Goal: Task Accomplishment & Management: Manage account settings

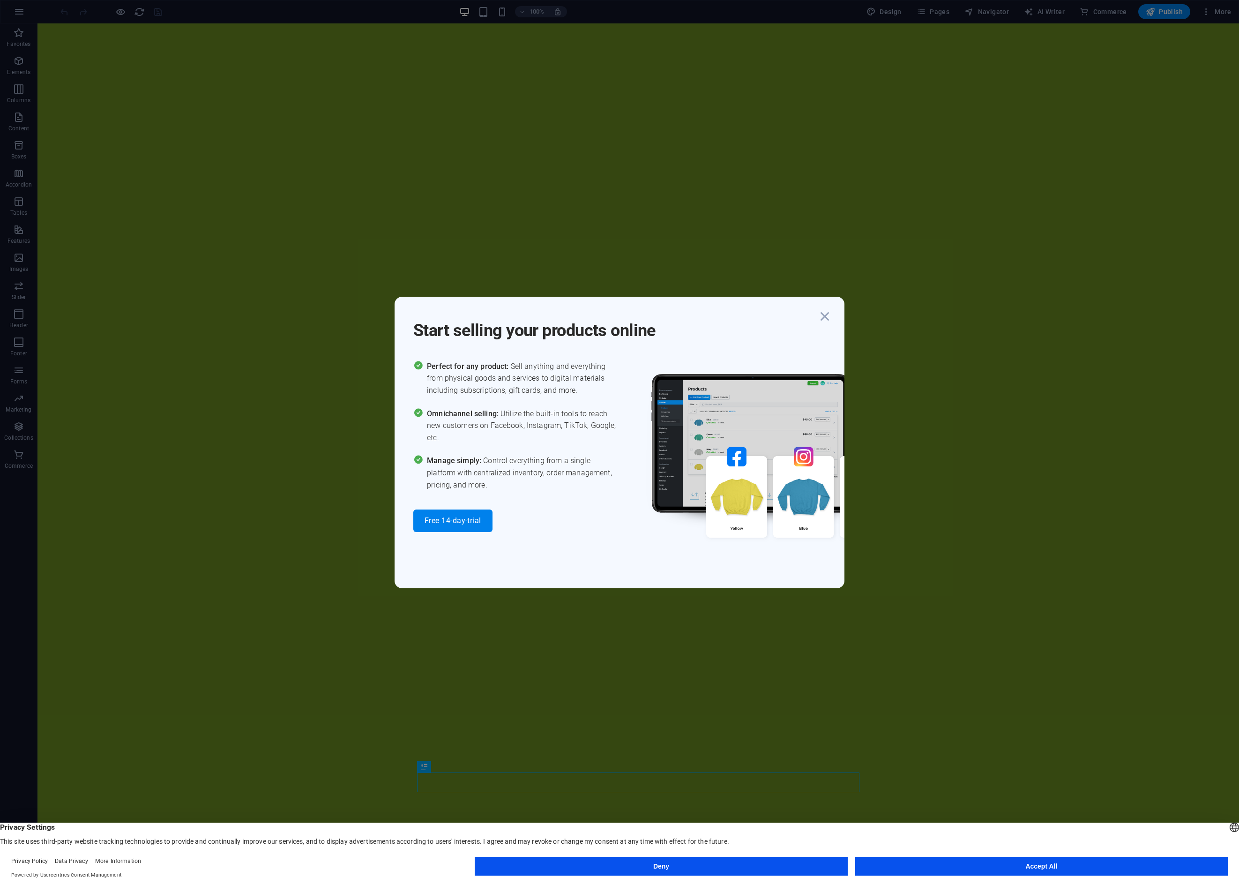
click at [1098, 12] on div "Start selling your products online Perfect for any product: Sell anything and e…" at bounding box center [619, 442] width 1239 height 885
click at [827, 315] on icon "button" at bounding box center [825, 316] width 17 height 17
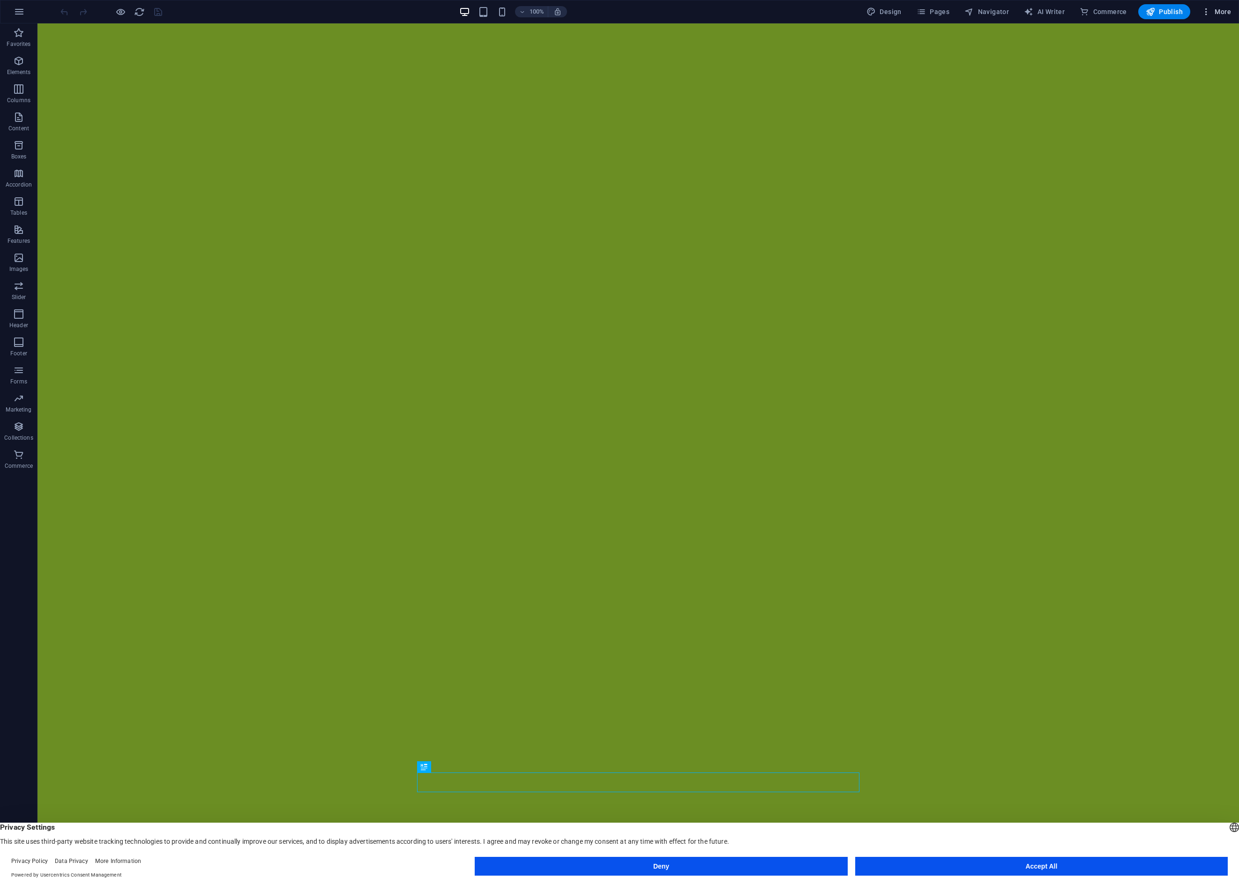
click at [1098, 11] on icon "button" at bounding box center [1206, 11] width 9 height 9
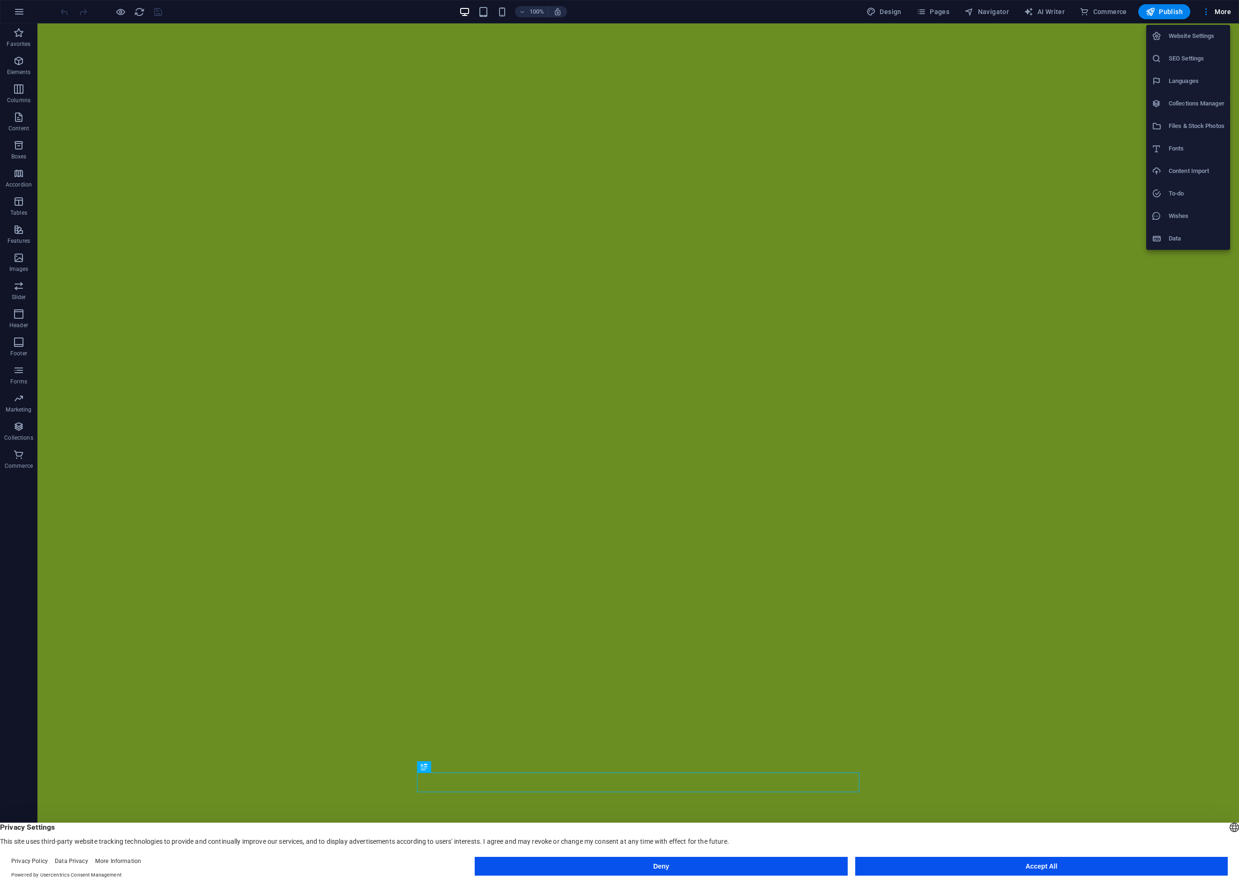
click at [19, 12] on div at bounding box center [619, 442] width 1239 height 885
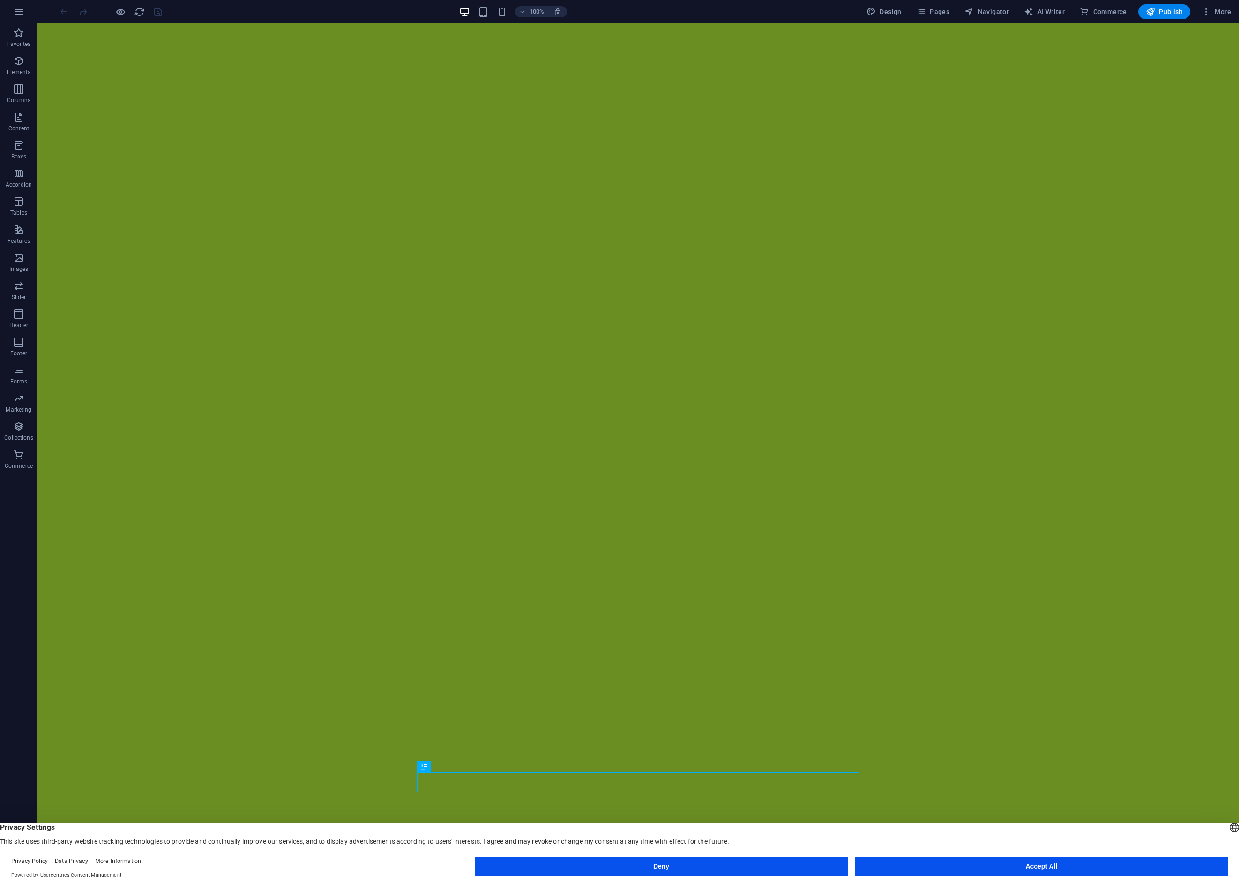
click at [19, 13] on icon "button" at bounding box center [19, 11] width 11 height 11
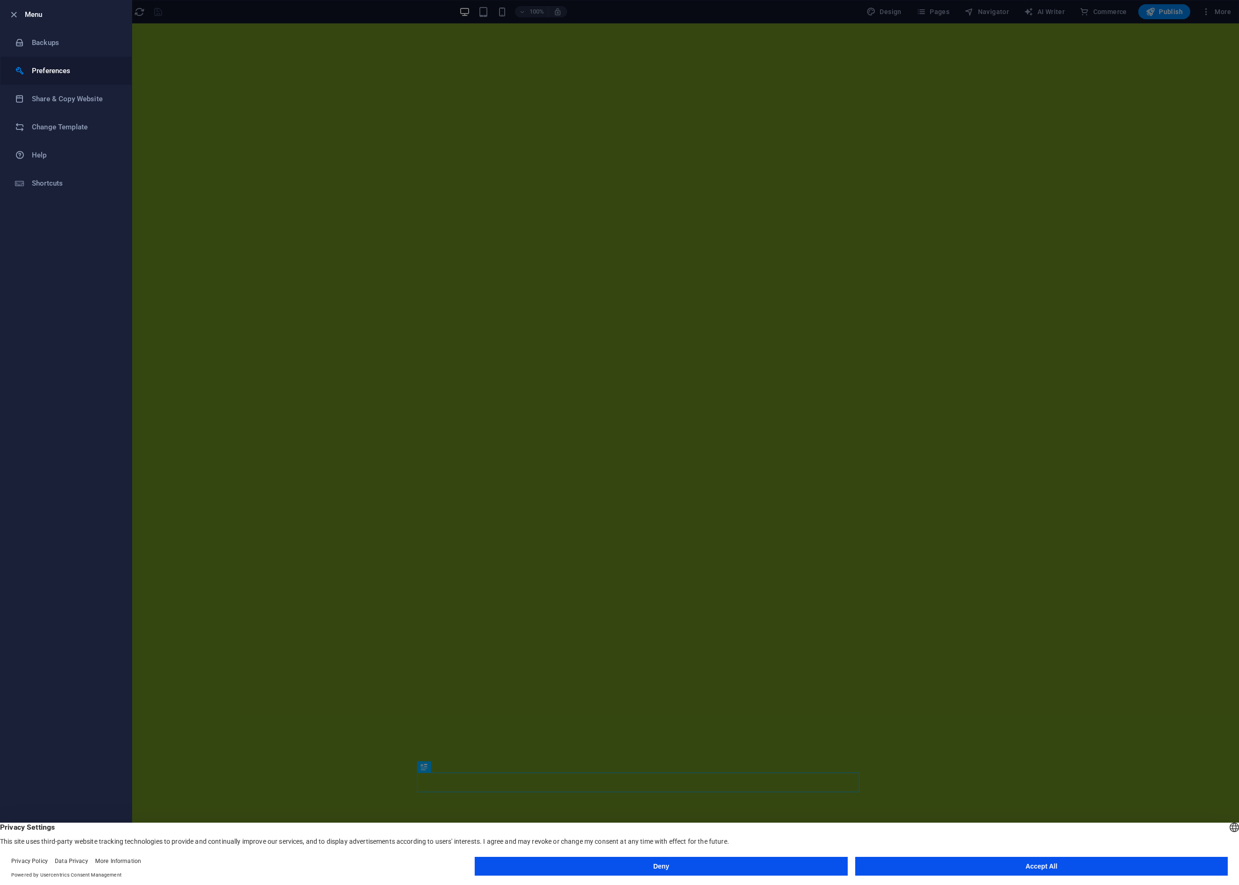
click at [52, 70] on h6 "Preferences" at bounding box center [75, 70] width 87 height 11
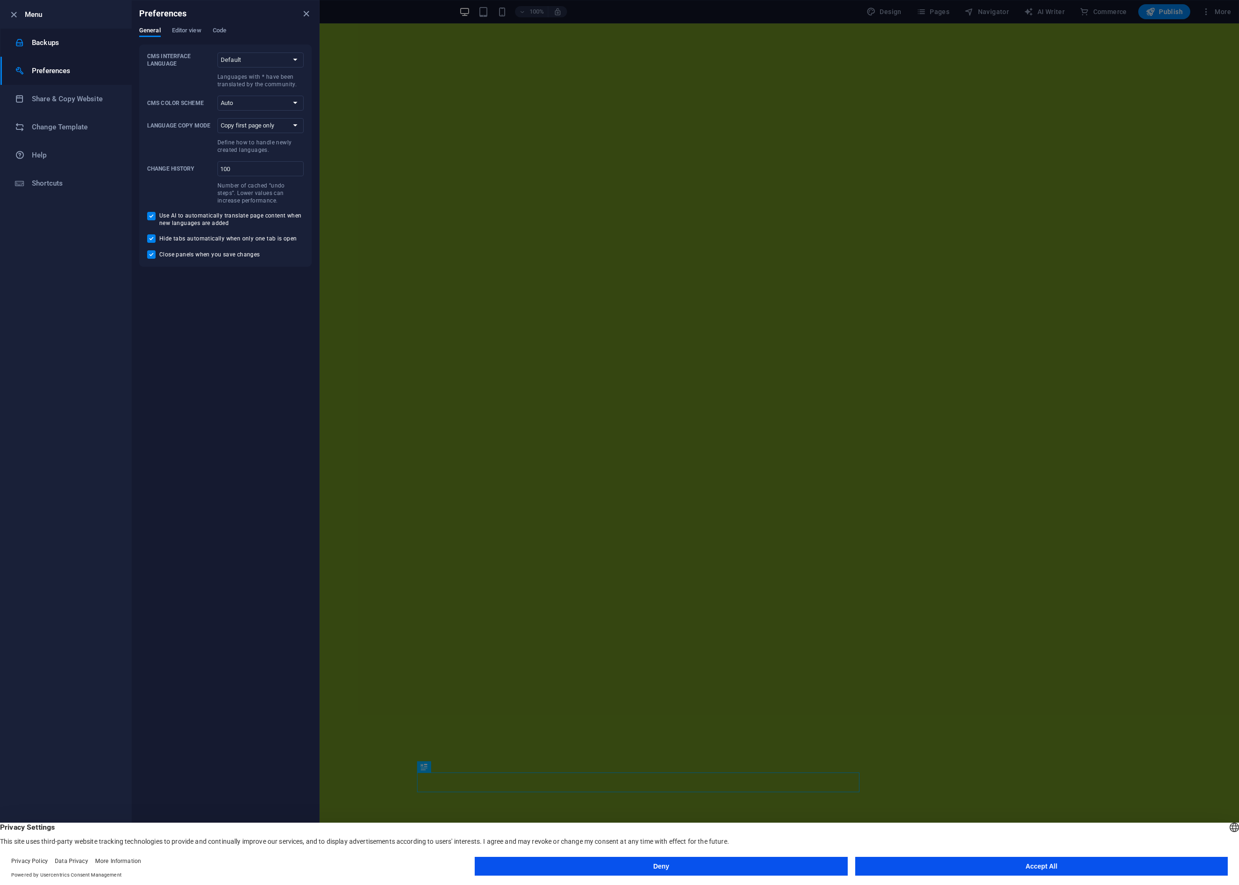
click at [45, 41] on h6 "Backups" at bounding box center [75, 42] width 87 height 11
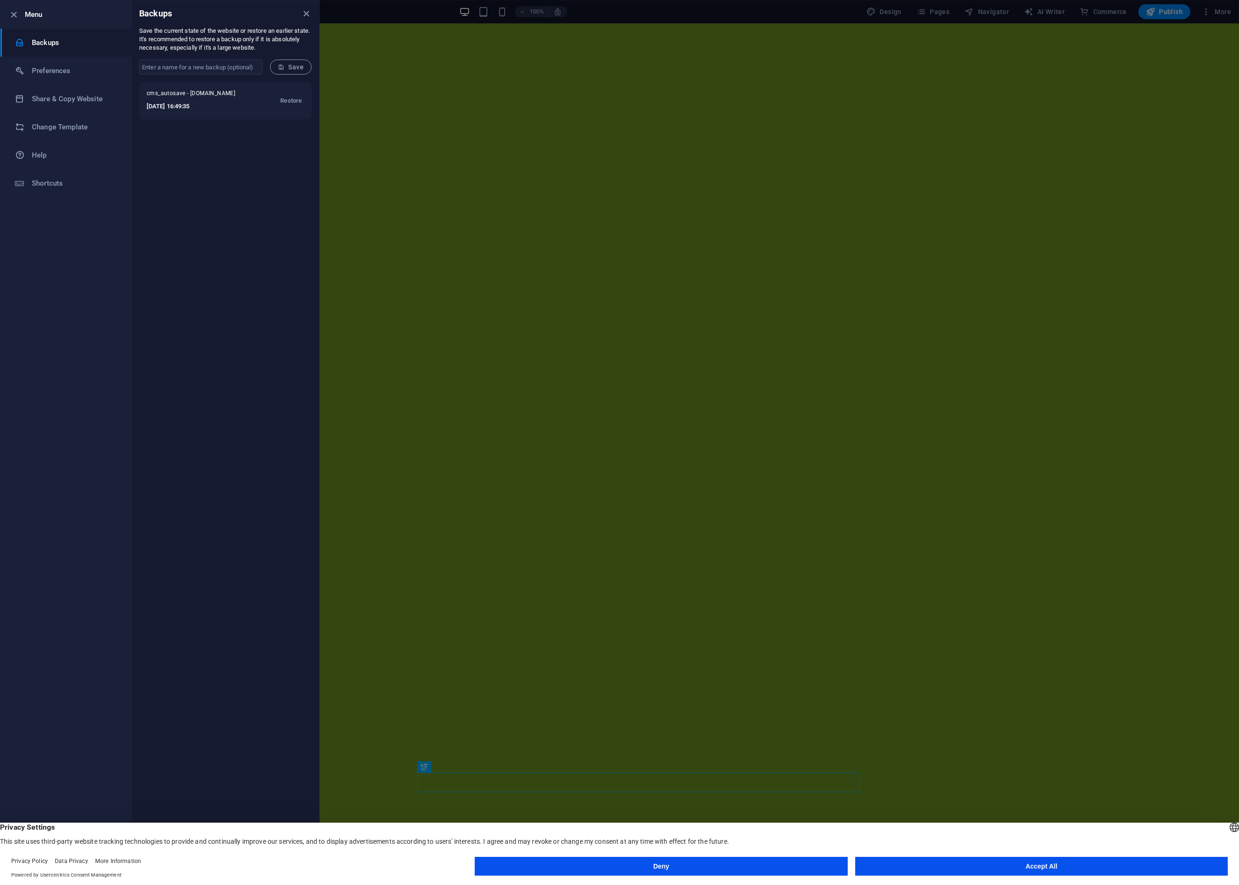
click at [13, 15] on icon "button" at bounding box center [13, 14] width 11 height 11
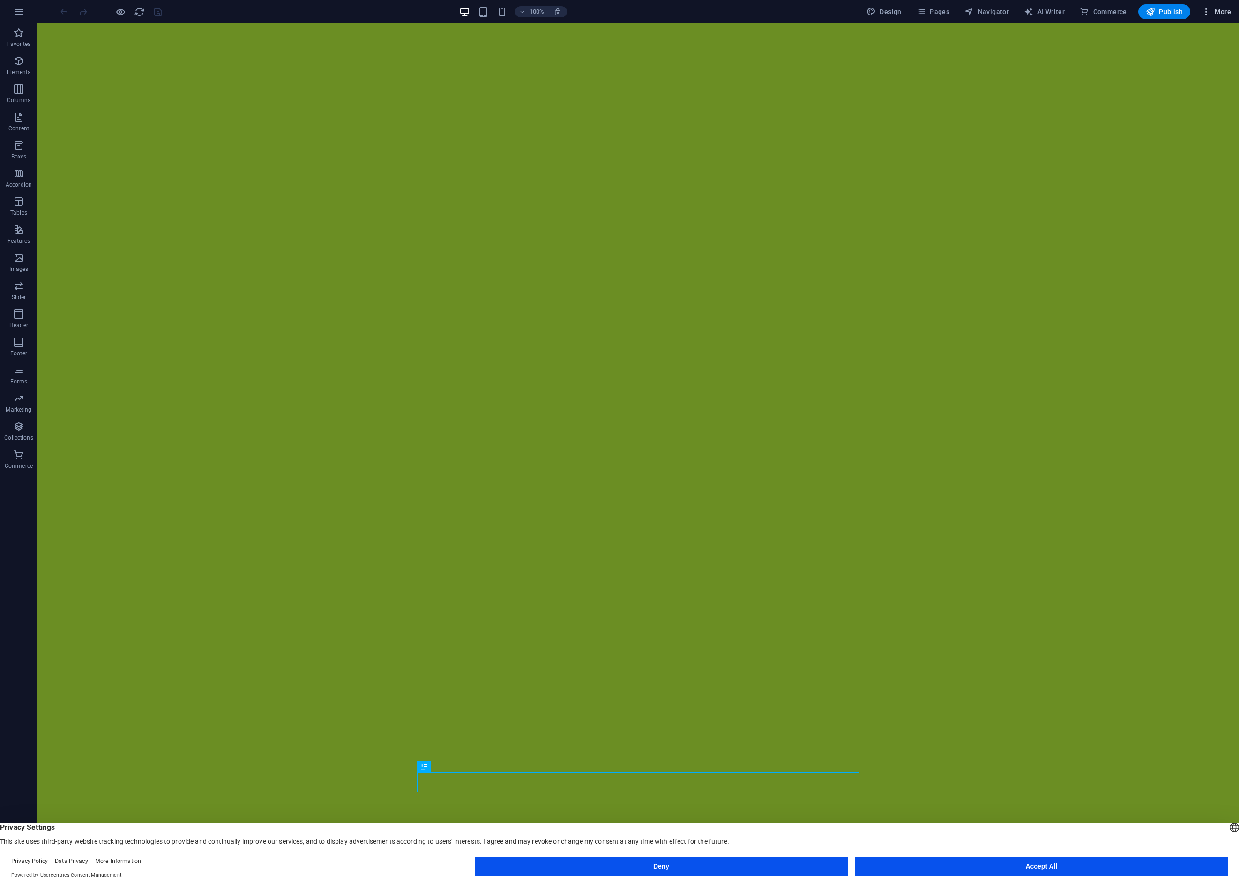
click at [1098, 11] on span "More" at bounding box center [1217, 11] width 30 height 9
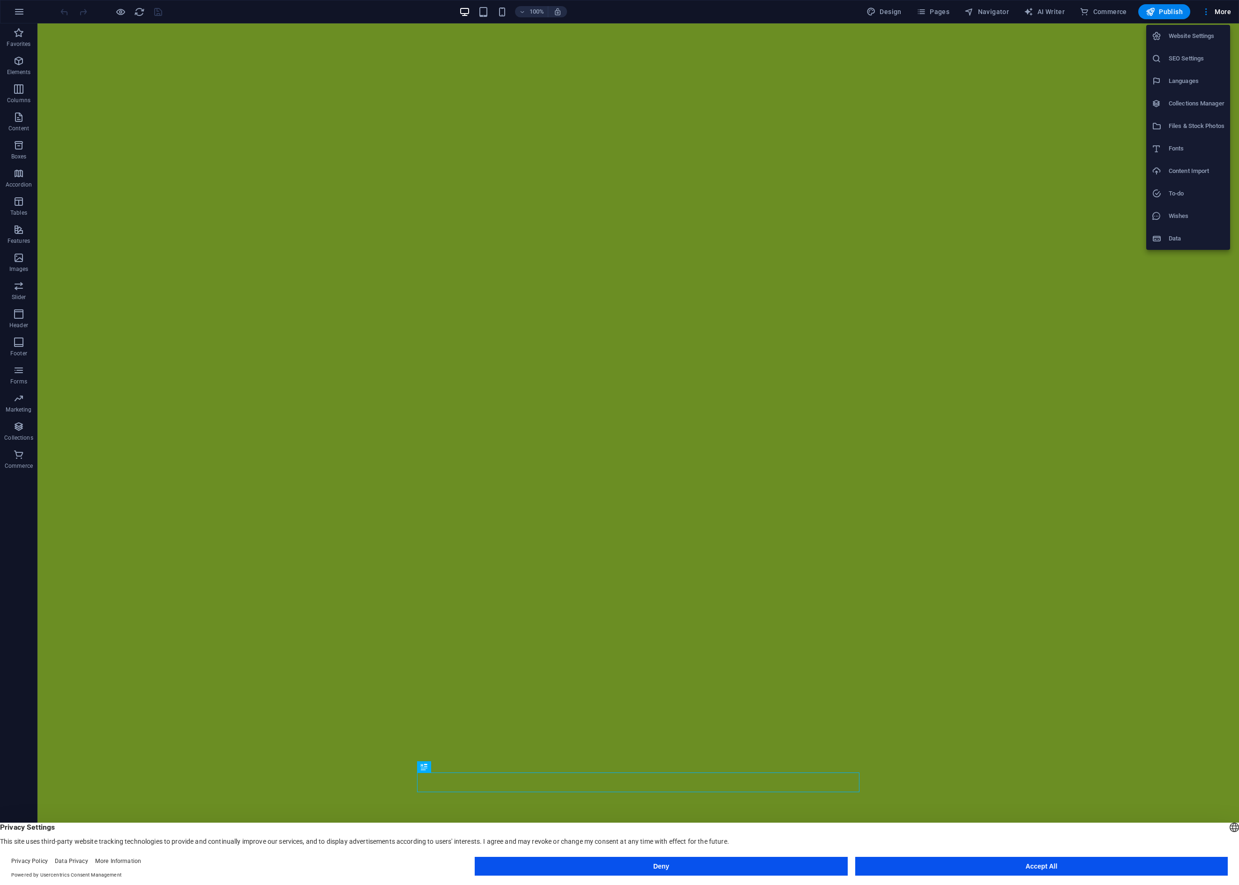
click at [1098, 36] on h6 "Website Settings" at bounding box center [1197, 35] width 56 height 11
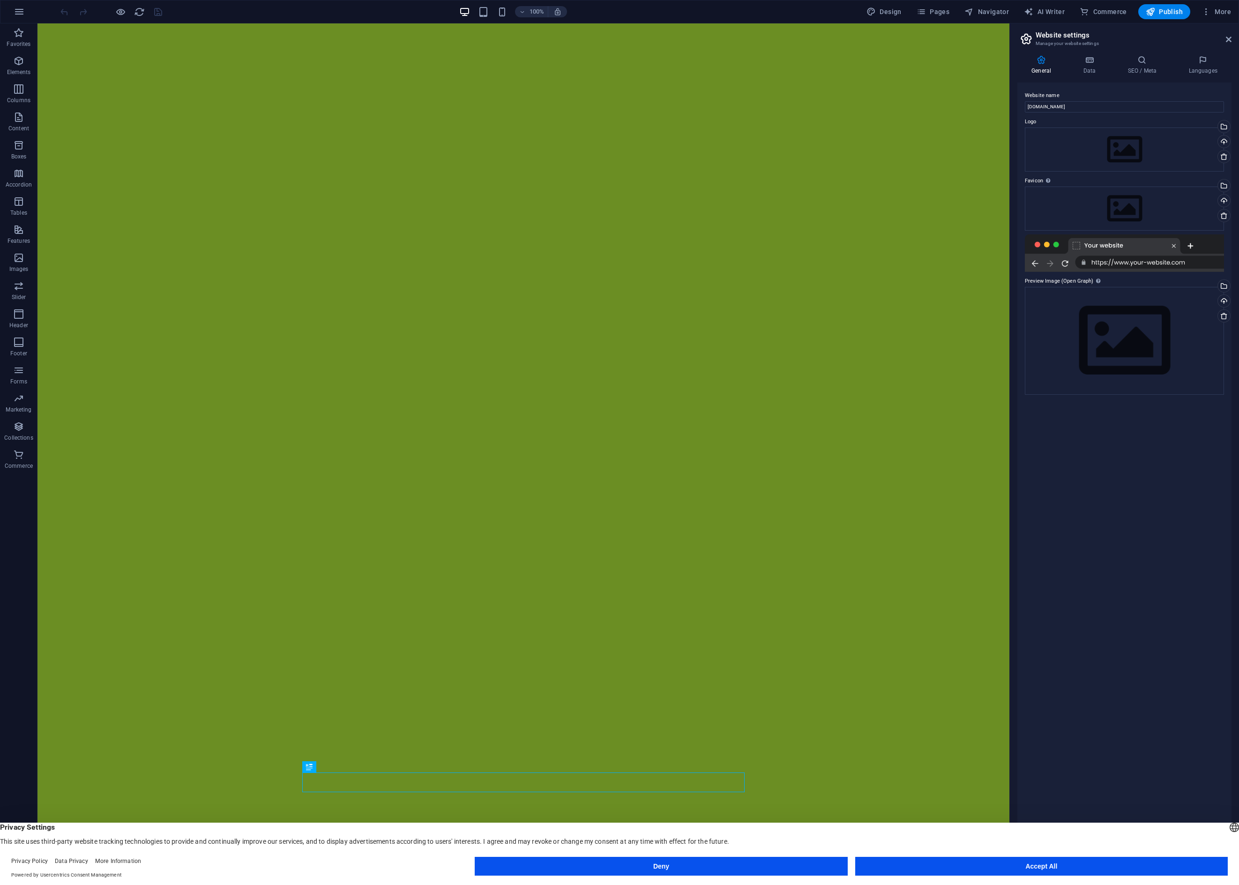
click at [1037, 58] on icon at bounding box center [1042, 59] width 48 height 9
click at [1096, 59] on icon at bounding box center [1089, 59] width 41 height 9
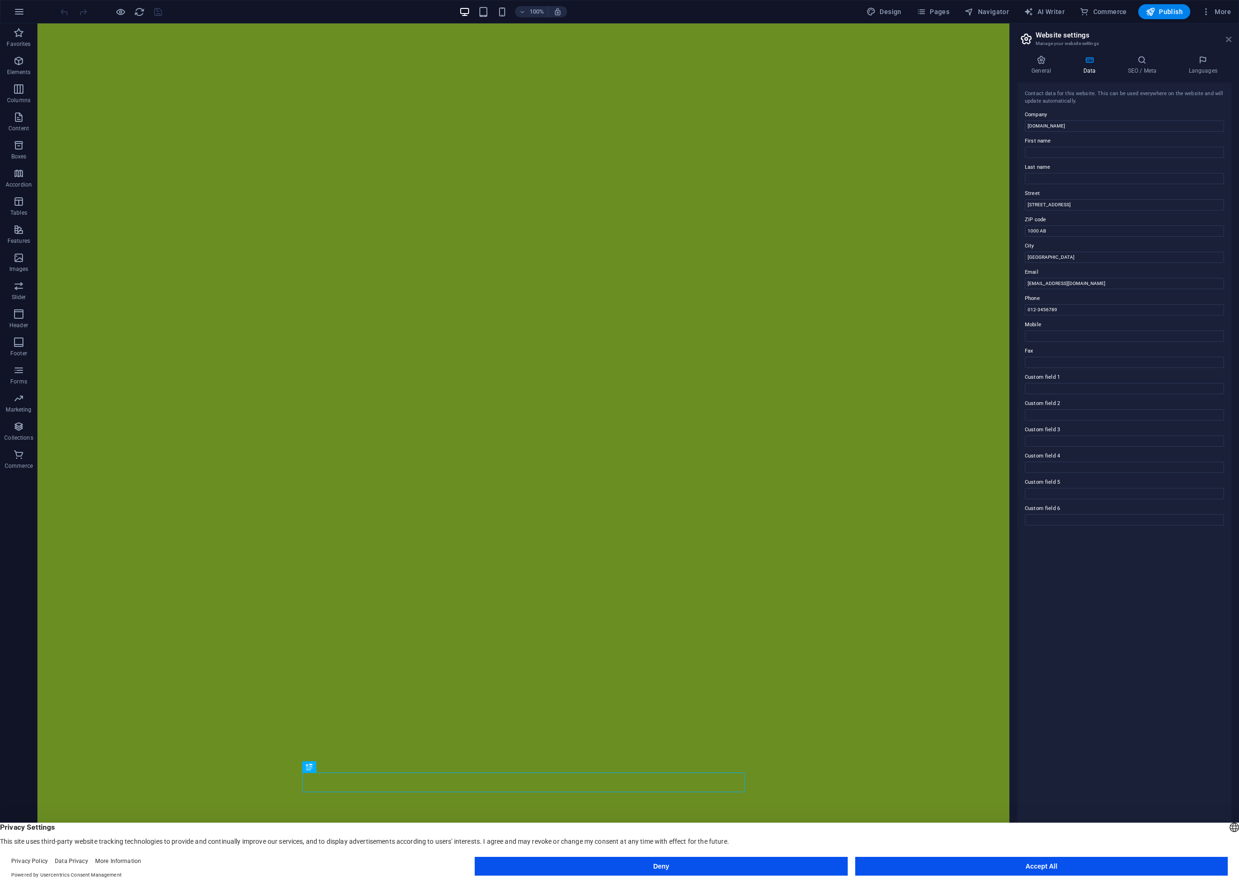
click at [1098, 38] on icon at bounding box center [1229, 40] width 6 height 8
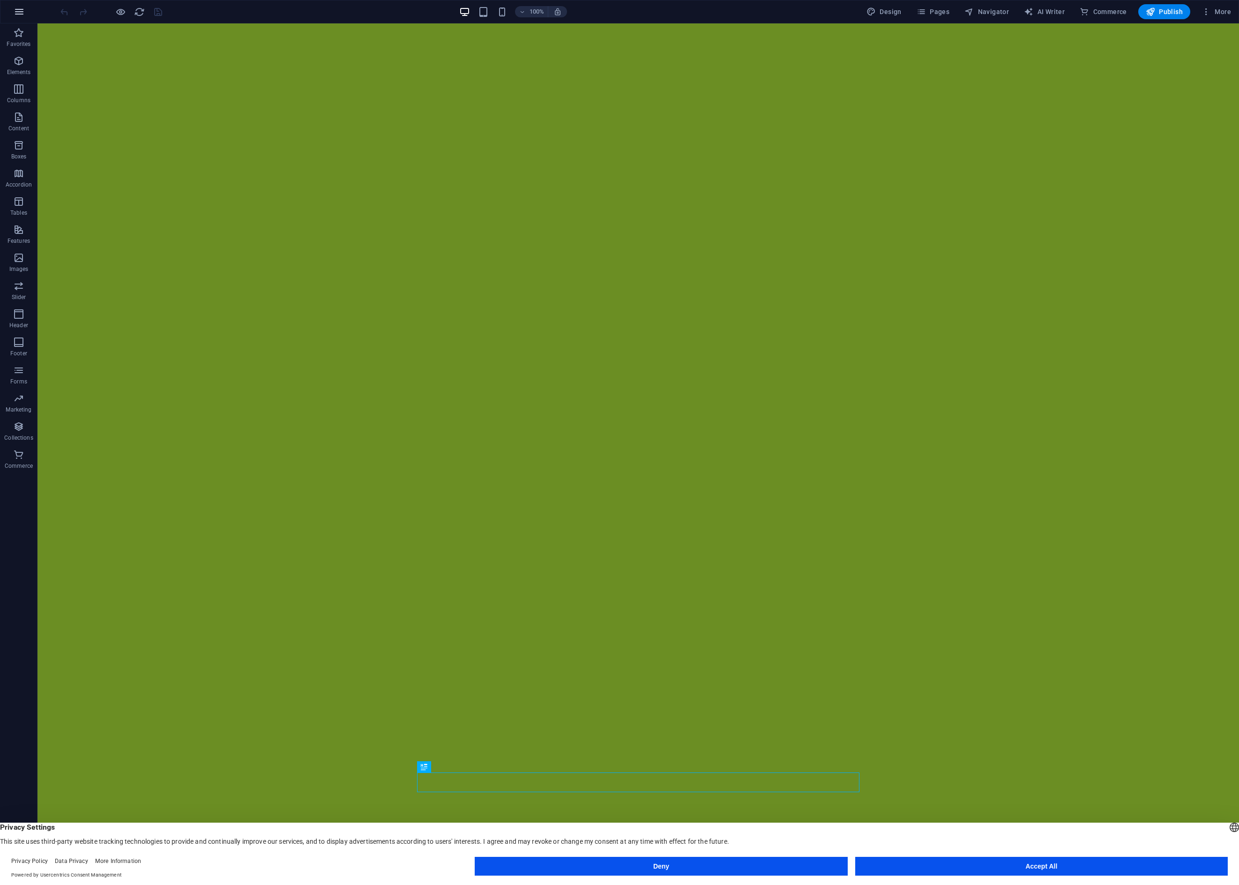
click at [22, 10] on icon "button" at bounding box center [19, 11] width 11 height 11
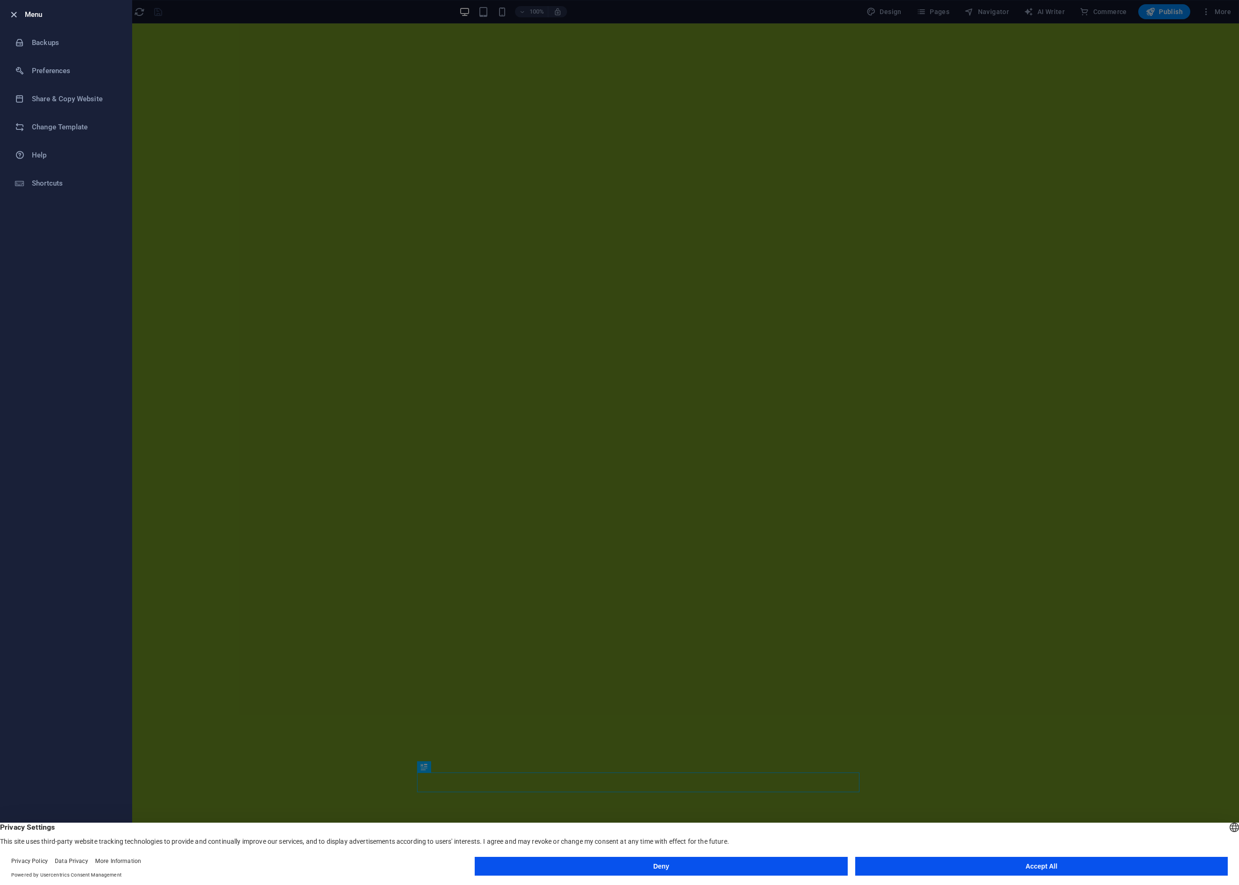
click at [15, 15] on icon "button" at bounding box center [13, 14] width 11 height 11
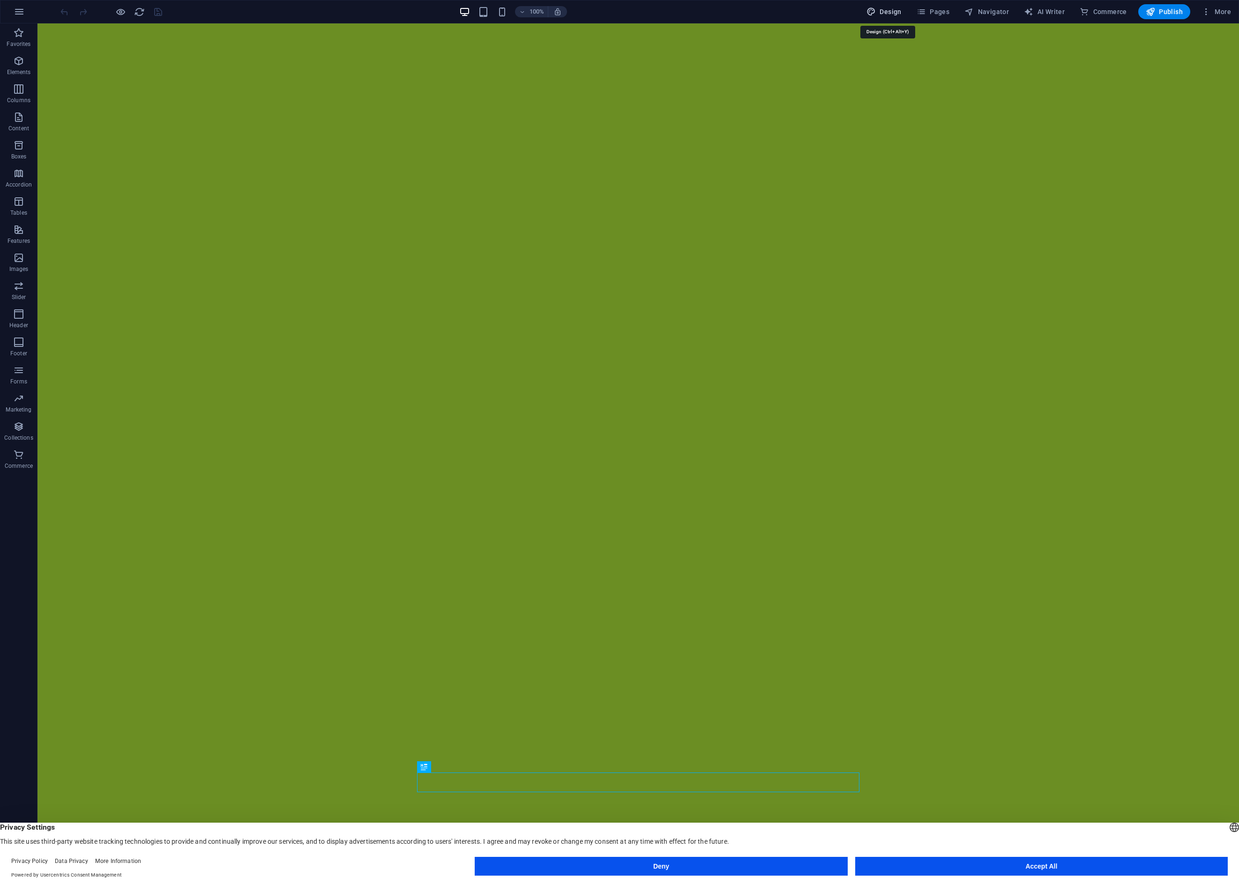
click at [886, 15] on span "Design" at bounding box center [884, 11] width 35 height 9
select select "px"
select select "200"
select select "px"
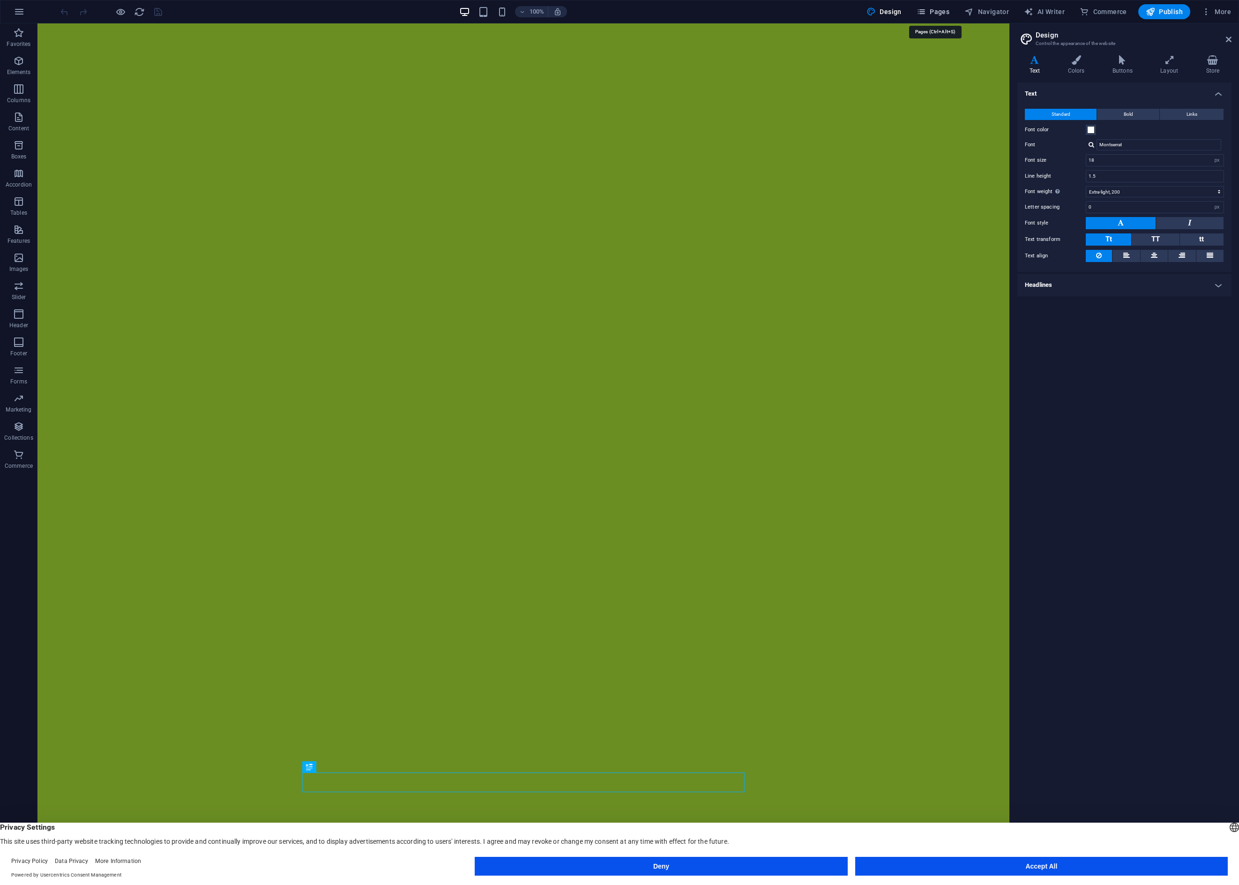
click at [938, 14] on span "Pages" at bounding box center [933, 11] width 33 height 9
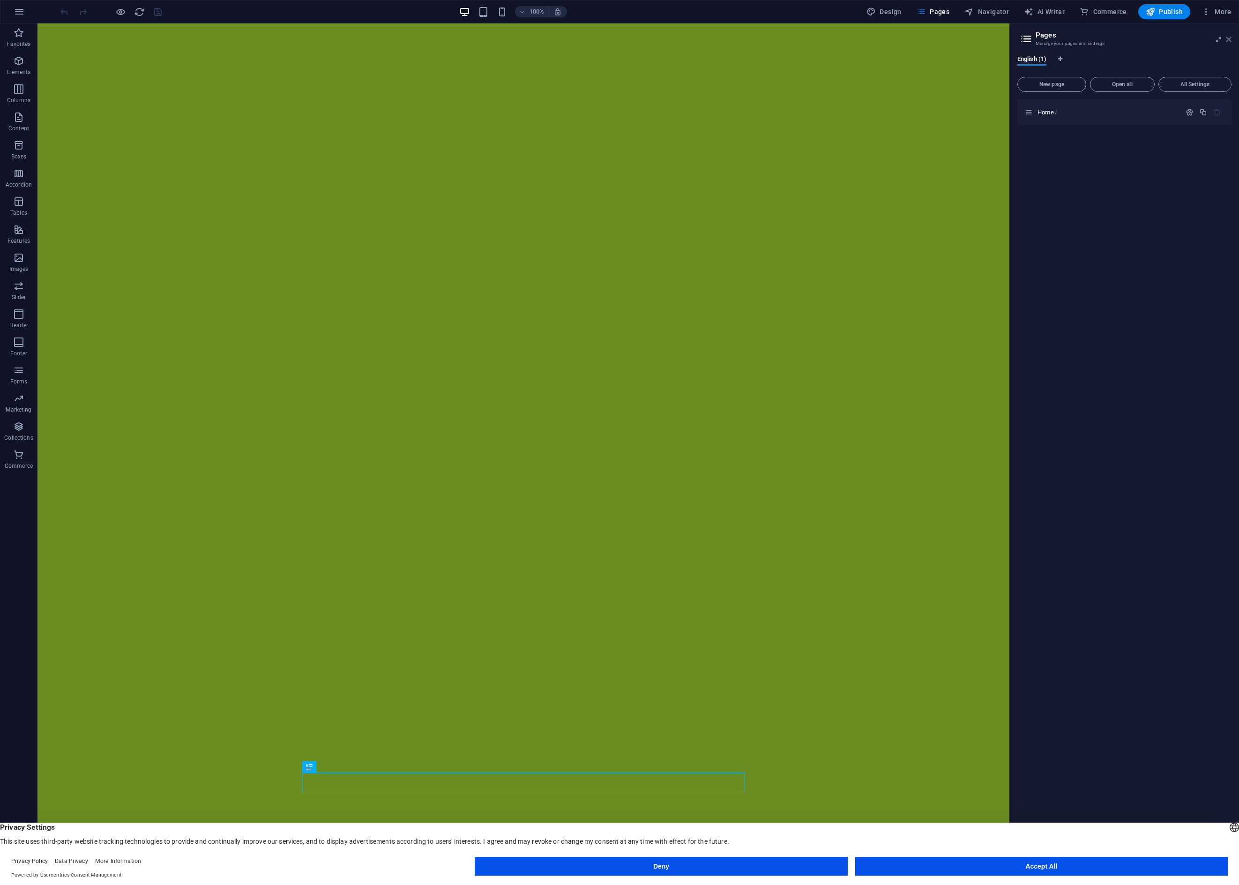
click at [1098, 39] on icon at bounding box center [1229, 40] width 6 height 8
